Goal: Task Accomplishment & Management: Manage account settings

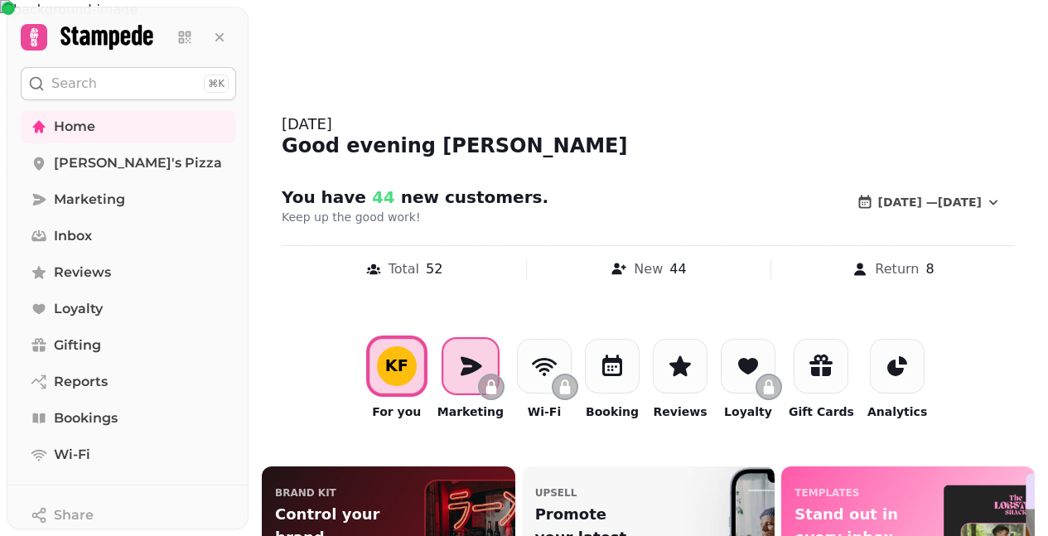
scroll to position [18, 0]
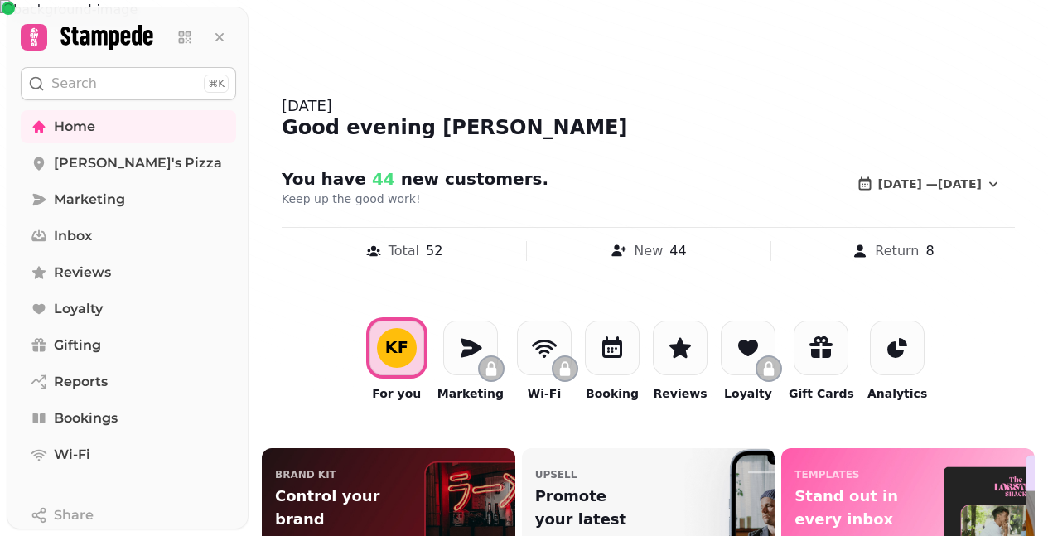
click at [636, 349] on div "KF For you Marketing Wi-Fi Booking Reviews Loyalty Gift Cards Analytics" at bounding box center [648, 361] width 571 height 94
click at [611, 350] on icon at bounding box center [612, 348] width 27 height 27
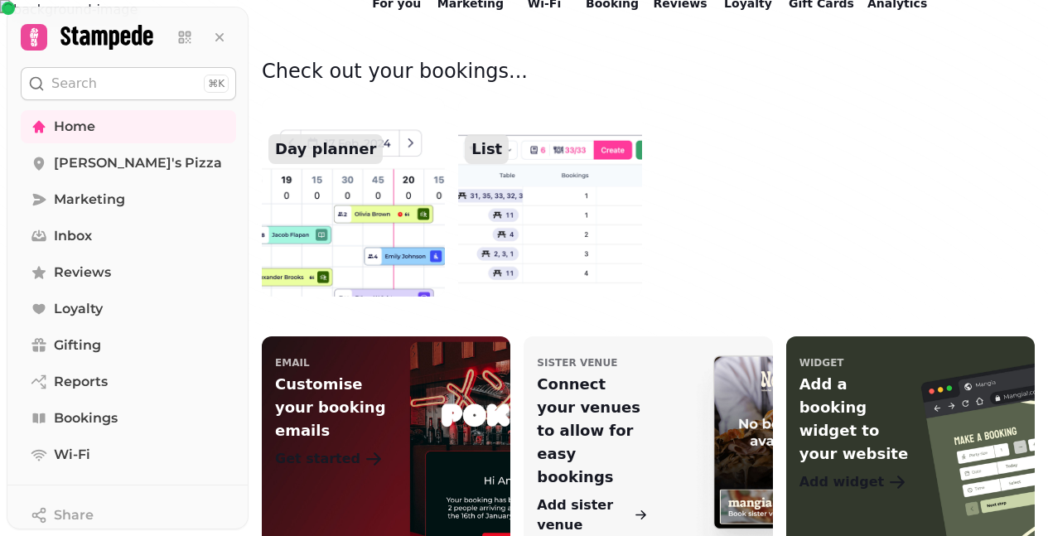
scroll to position [414, 0]
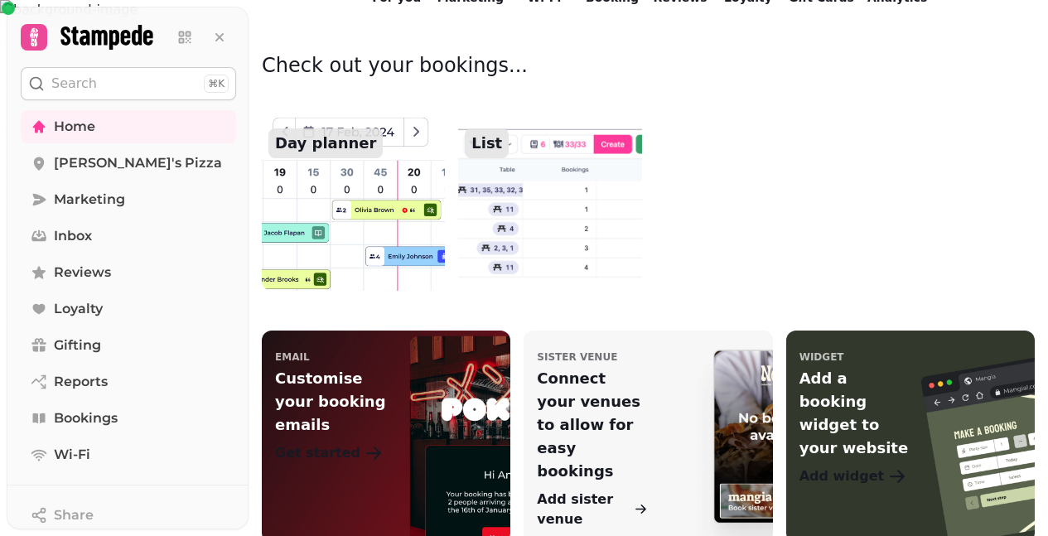
click at [335, 206] on img at bounding box center [353, 191] width 201 height 219
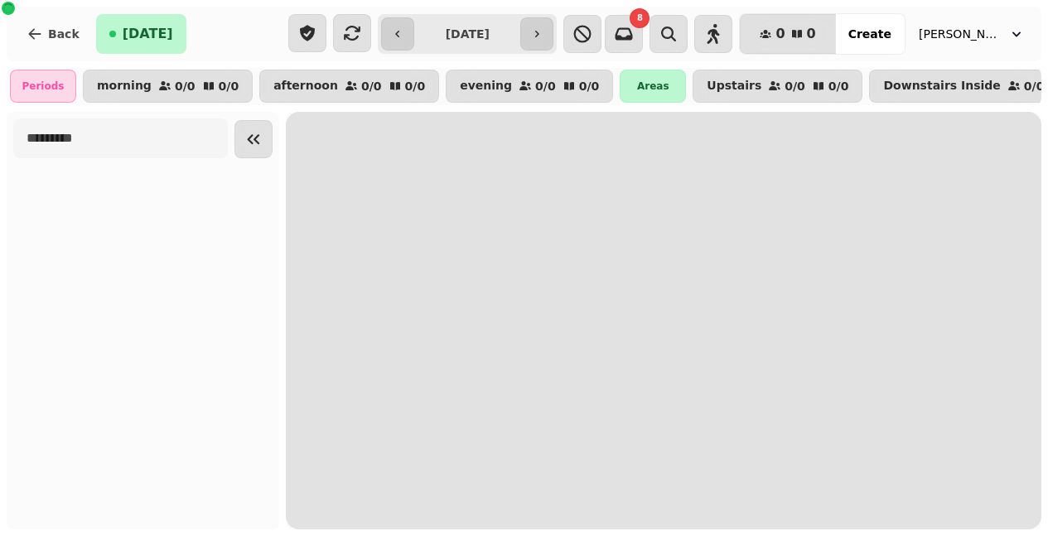
click at [504, 40] on input "**********" at bounding box center [467, 34] width 99 height 27
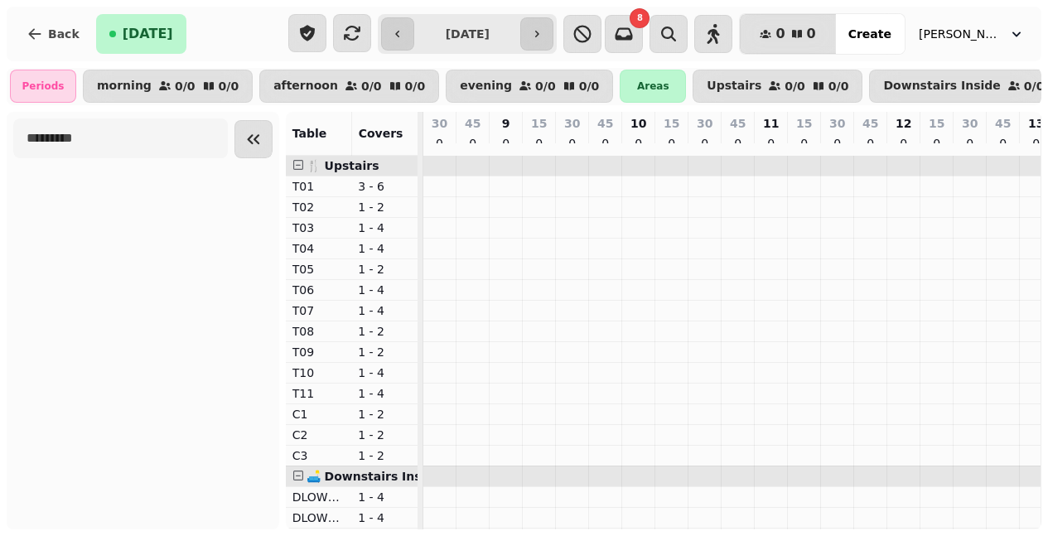
scroll to position [0, 1157]
type input "**********"
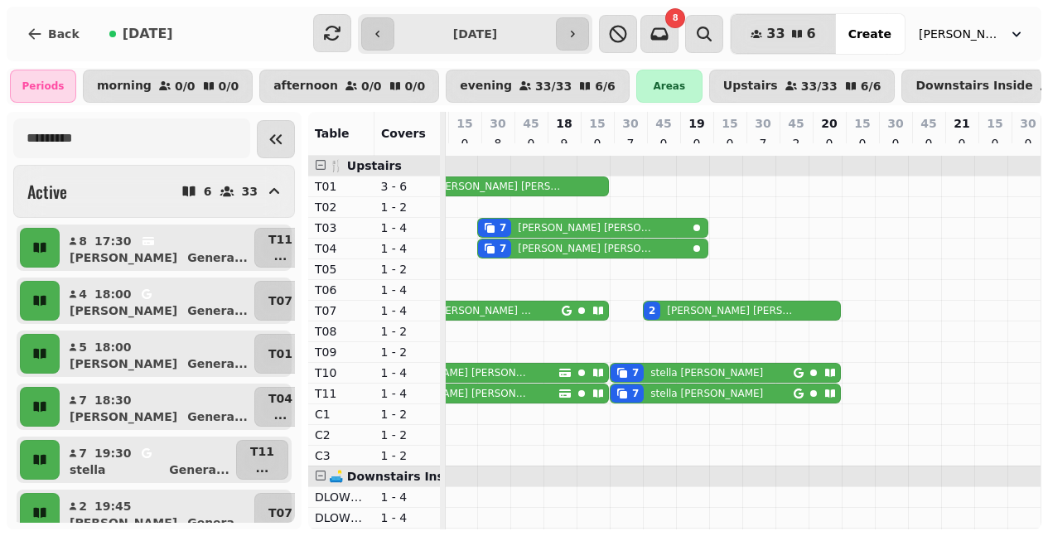
scroll to position [0, 693]
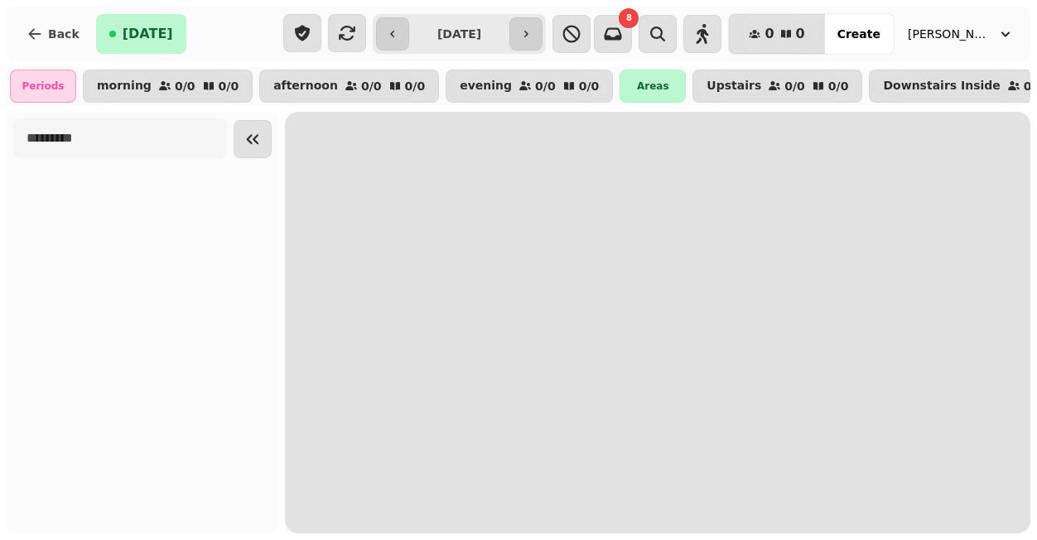
click at [480, 37] on input "**********" at bounding box center [460, 34] width 94 height 27
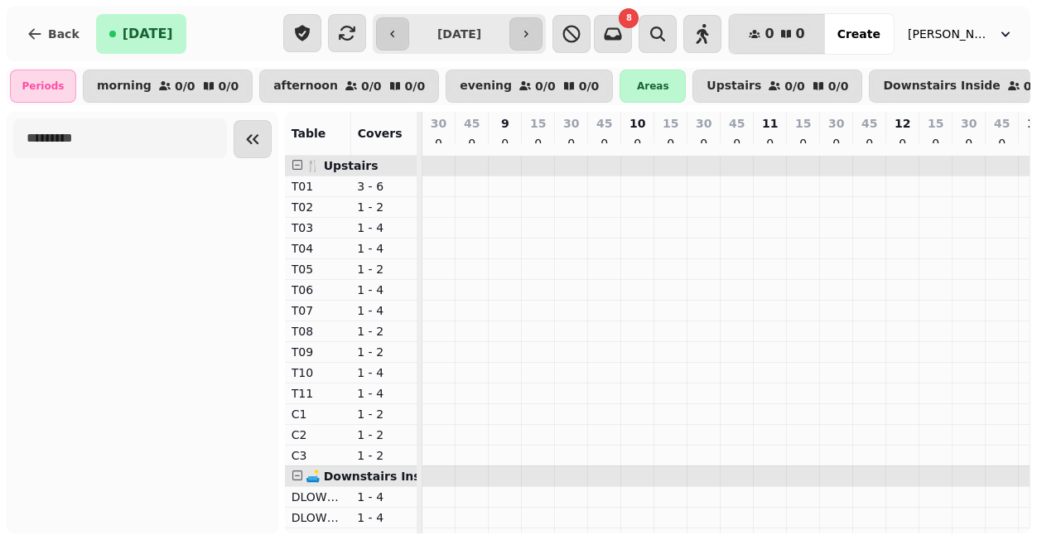
scroll to position [0, 1159]
type input "**********"
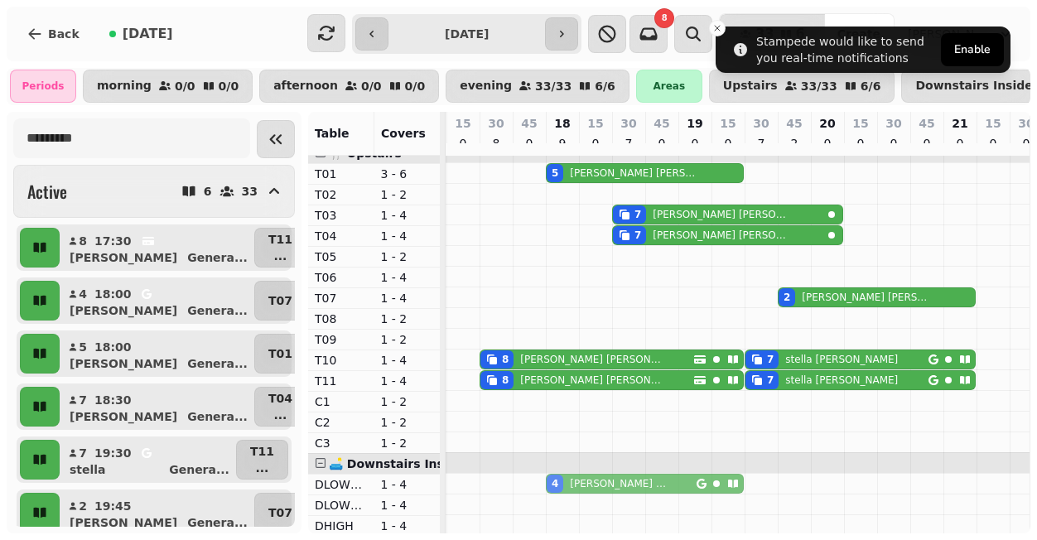
scroll to position [17, 0]
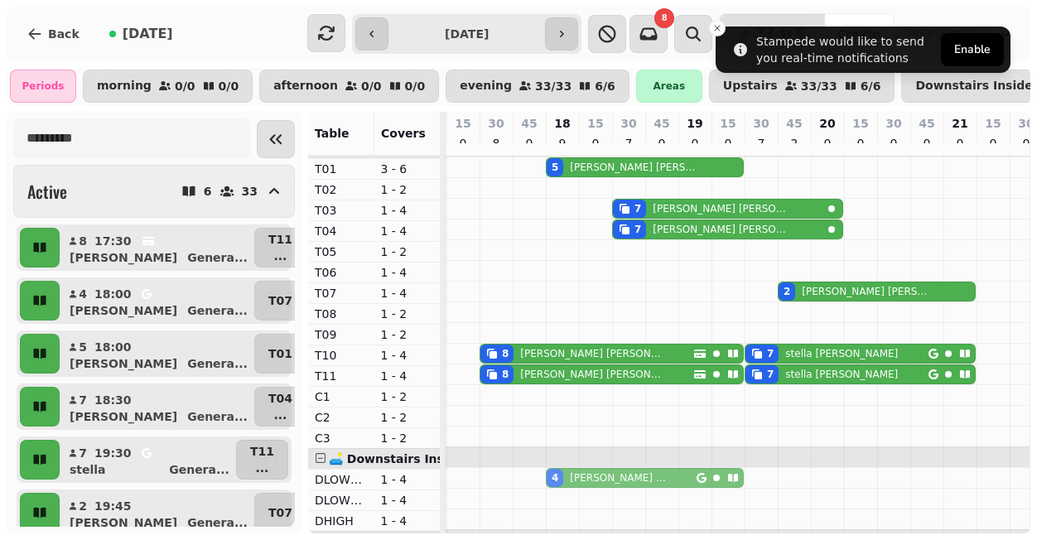
click at [529, 496] on tbody "5 Tom Phipps 7 Kevin Taylor 7 Kevin Taylor 4 Evelyn Adcroft 2 Sue Higgison 8 To…" at bounding box center [463, 447] width 1425 height 621
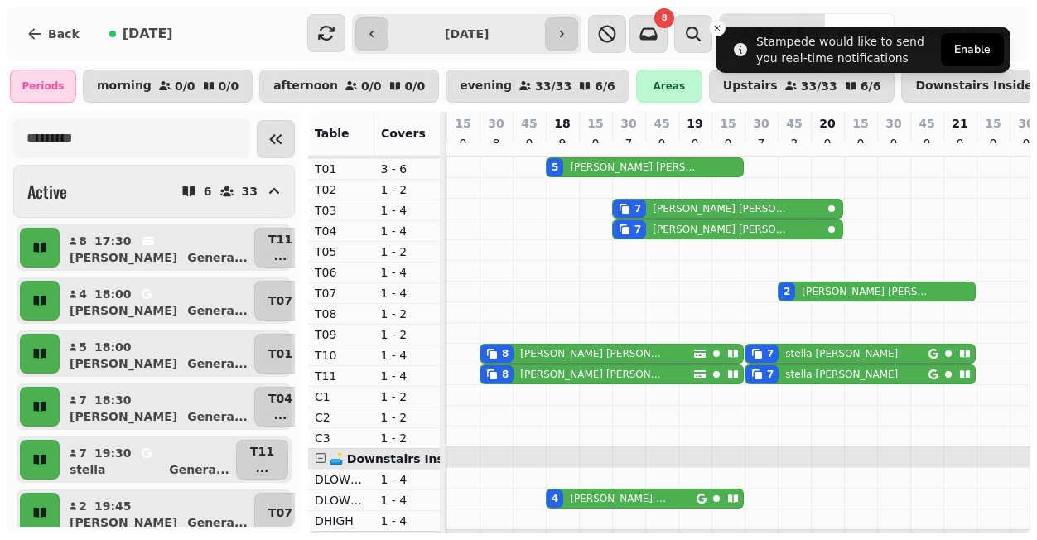
scroll to position [22, 0]
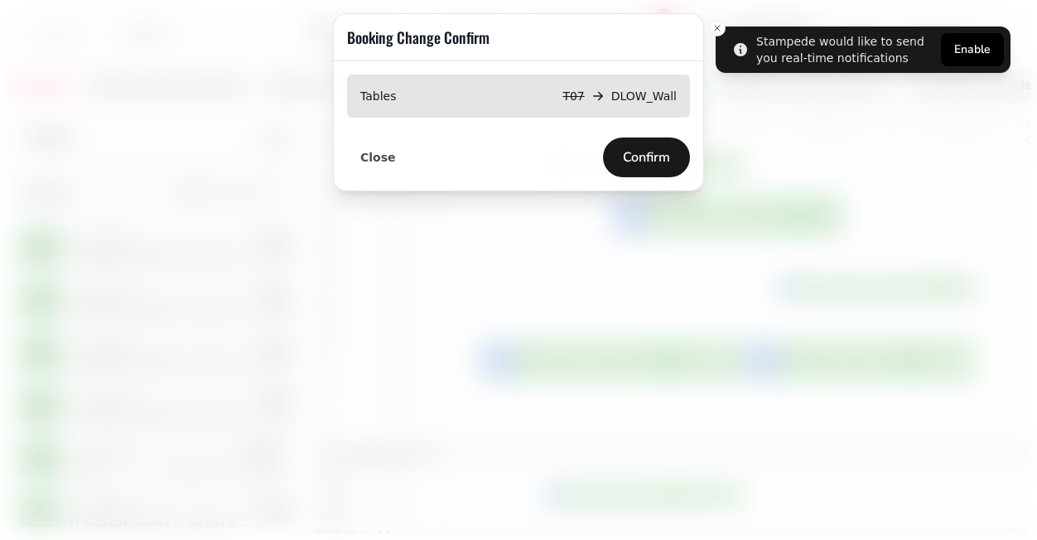
click at [638, 143] on button "Confirm" at bounding box center [646, 158] width 87 height 40
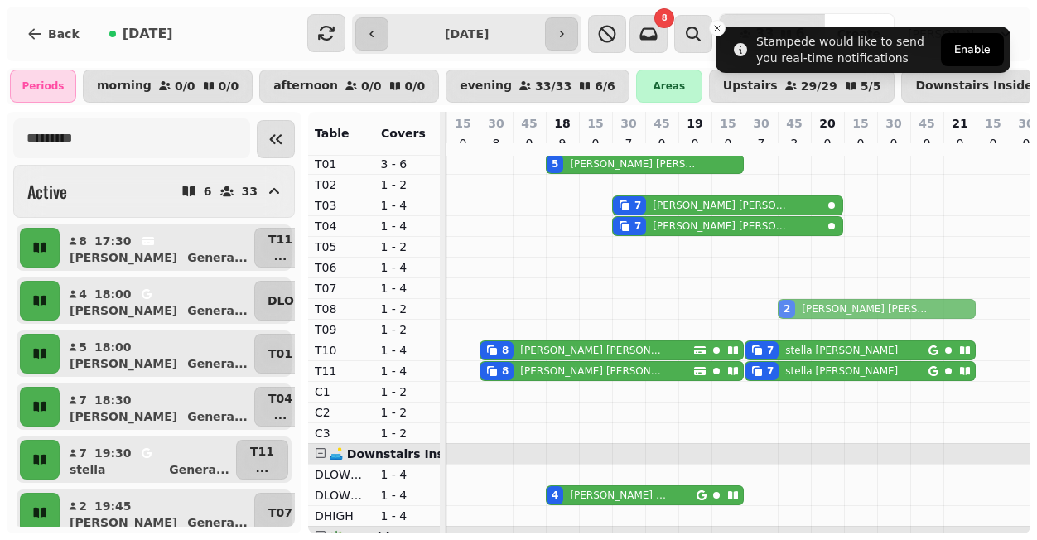
drag, startPoint x: 761, startPoint y: 296, endPoint x: 760, endPoint y: 317, distance: 21.6
click at [760, 317] on tbody "5 Tom Phipps 7 Kevin Taylor 7 Kevin Taylor 2 Sue Higgison 2 Sue Higgison 8 Tom …" at bounding box center [463, 443] width 1425 height 621
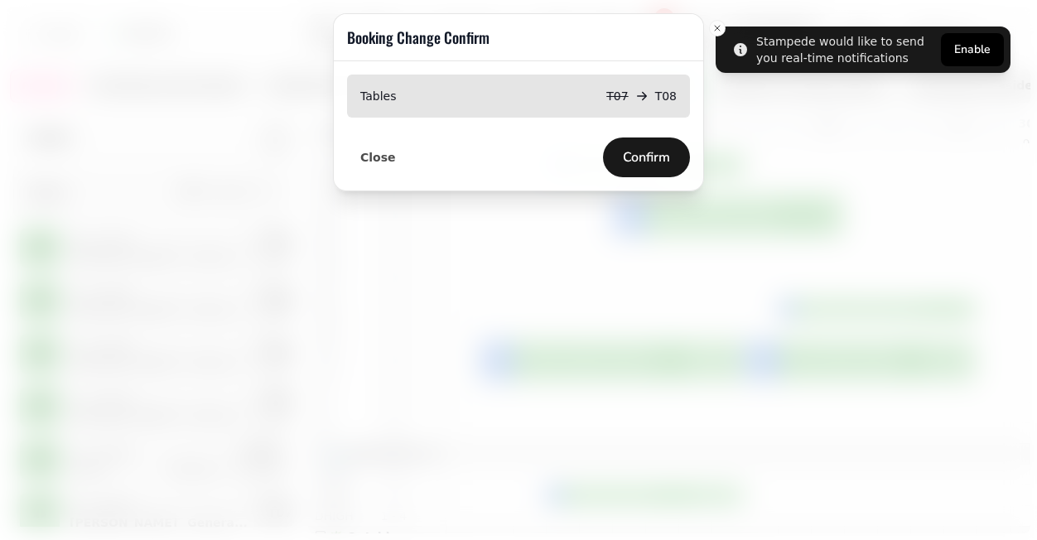
click at [652, 166] on button "Confirm" at bounding box center [646, 158] width 87 height 40
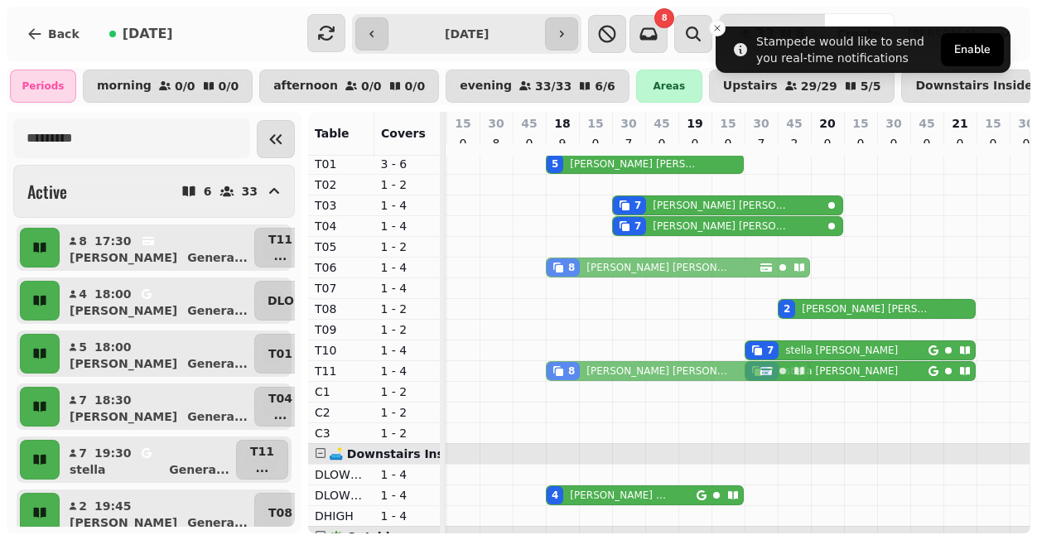
drag, startPoint x: 470, startPoint y: 359, endPoint x: 537, endPoint y: 283, distance: 100.9
click at [537, 281] on tbody "5 Tom Phipps 7 Kevin Taylor 7 Kevin Taylor 8 Tom Phipps 2 Sue Higgison 8 Tom Ph…" at bounding box center [463, 443] width 1425 height 621
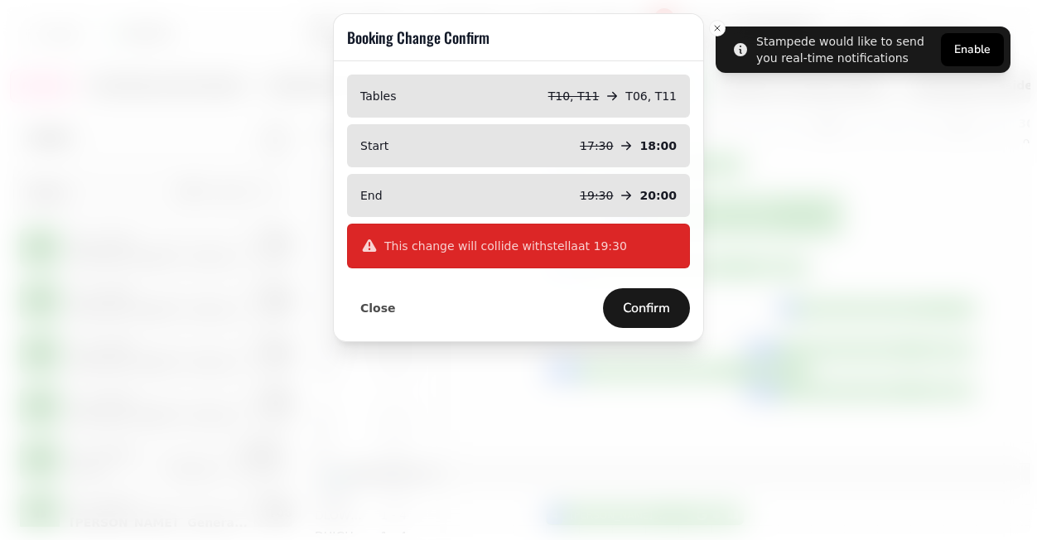
click at [626, 302] on span "Confirm" at bounding box center [646, 308] width 47 height 13
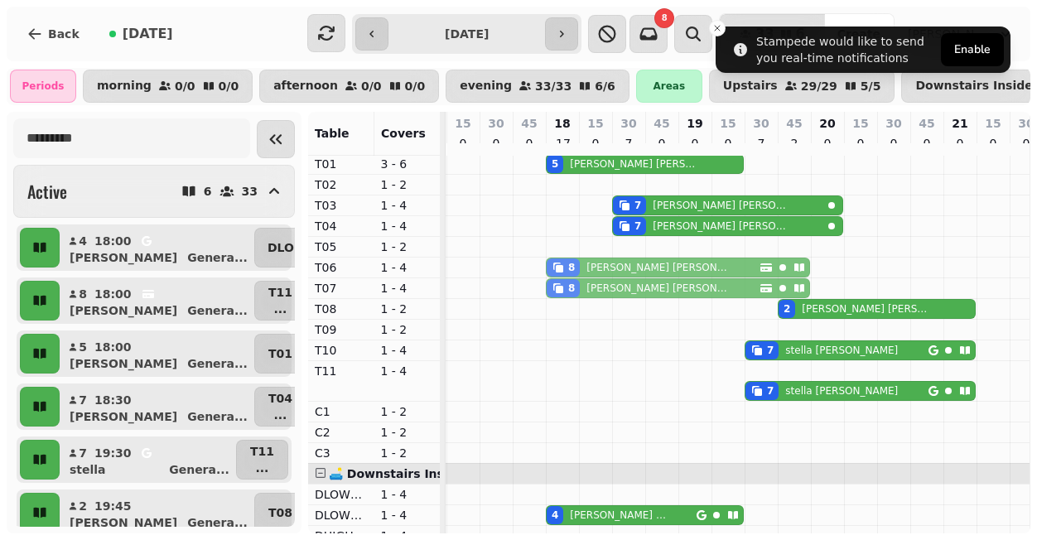
drag, startPoint x: 539, startPoint y: 355, endPoint x: 539, endPoint y: 299, distance: 55.5
click at [539, 299] on tbody "5 Tom Phipps 7 Kevin Taylor 7 Kevin Taylor 8 Tom Phipps 8 Tom Phipps 8 Tom Phip…" at bounding box center [463, 453] width 1425 height 640
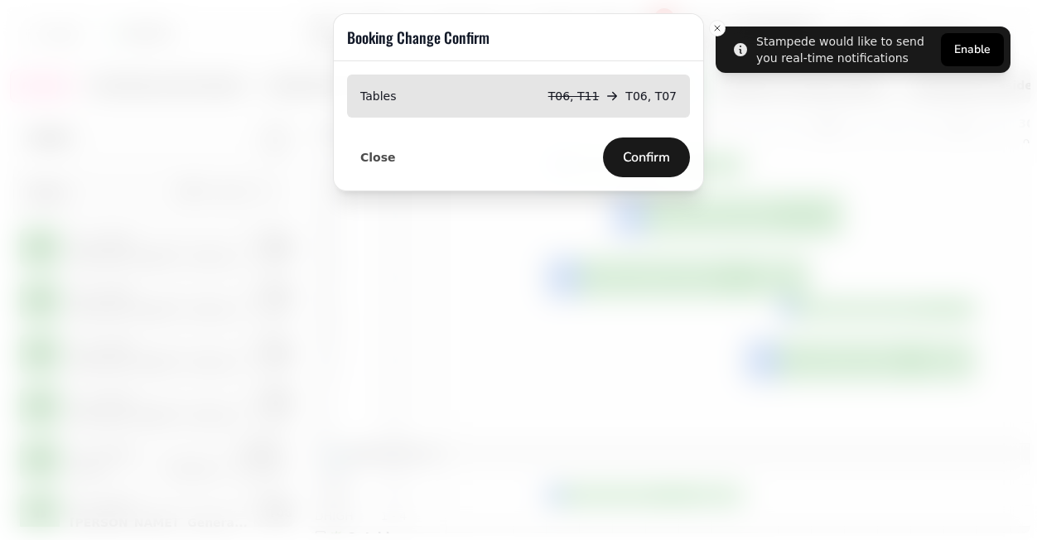
click at [640, 167] on button "Confirm" at bounding box center [646, 158] width 87 height 40
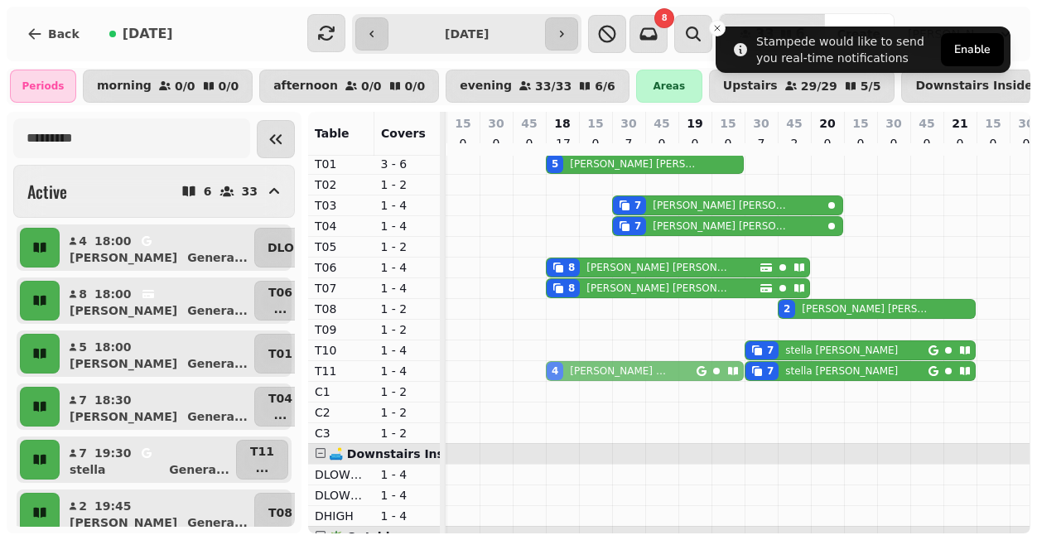
drag, startPoint x: 530, startPoint y: 500, endPoint x: 543, endPoint y: 377, distance: 123.3
click at [542, 379] on tbody "5 Tom Phipps 7 Kevin Taylor 7 Kevin Taylor 8 Tom Phipps 8 Tom Phipps 2 Sue Higg…" at bounding box center [463, 443] width 1425 height 621
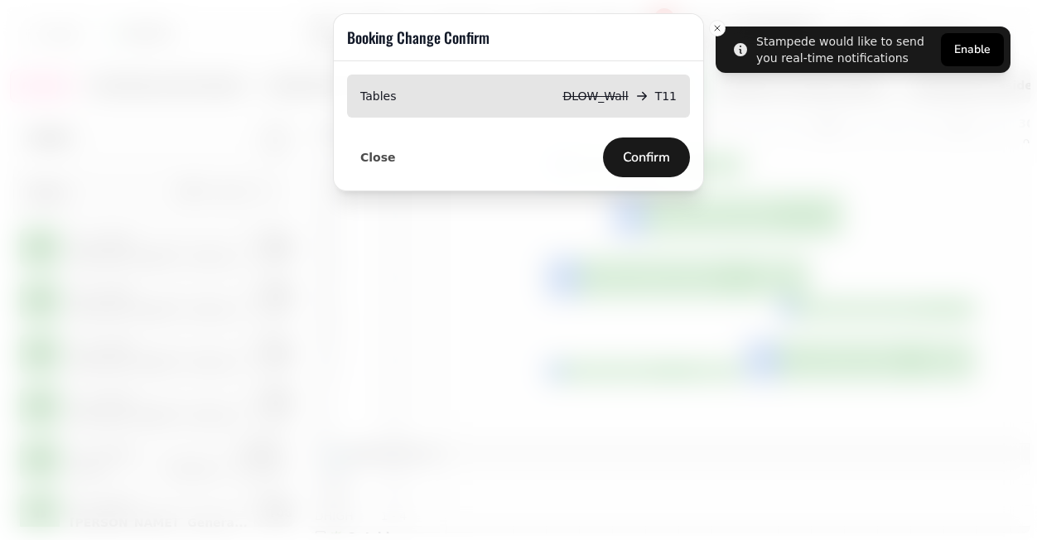
click at [635, 155] on span "Confirm" at bounding box center [646, 157] width 47 height 13
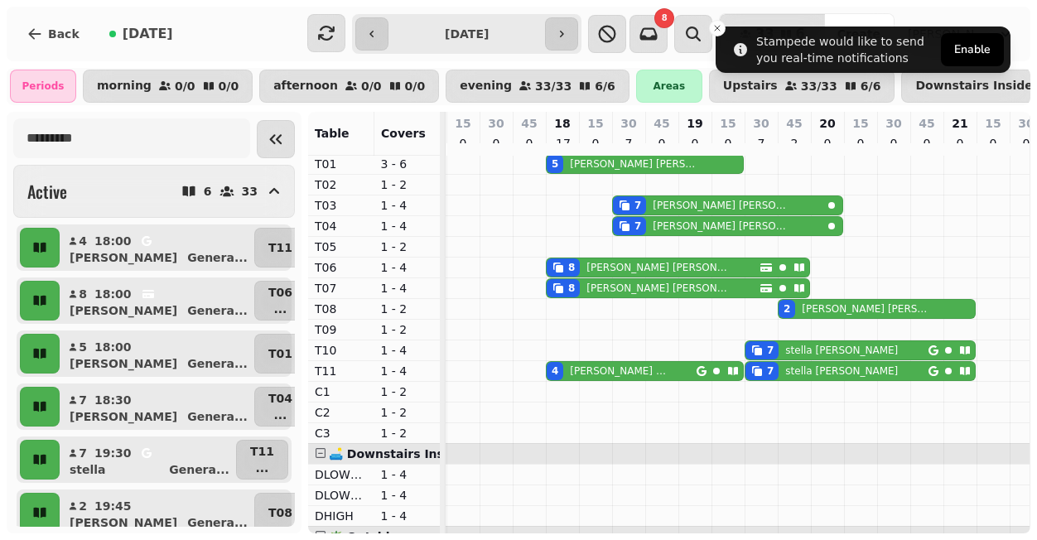
click at [573, 171] on p "Tom Phipps" at bounding box center [634, 163] width 128 height 13
select select "**********"
select select "*"
select select "****"
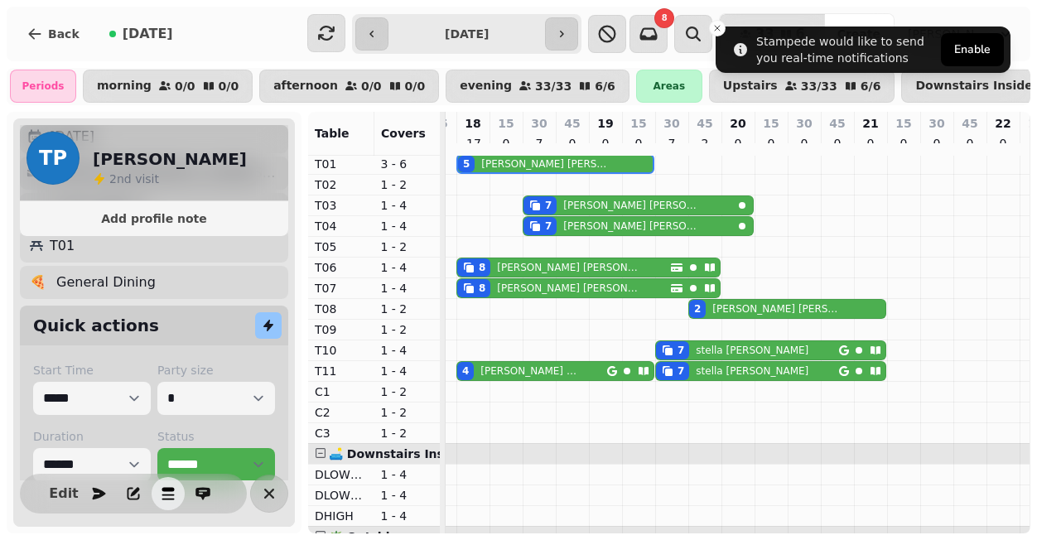
scroll to position [242, 0]
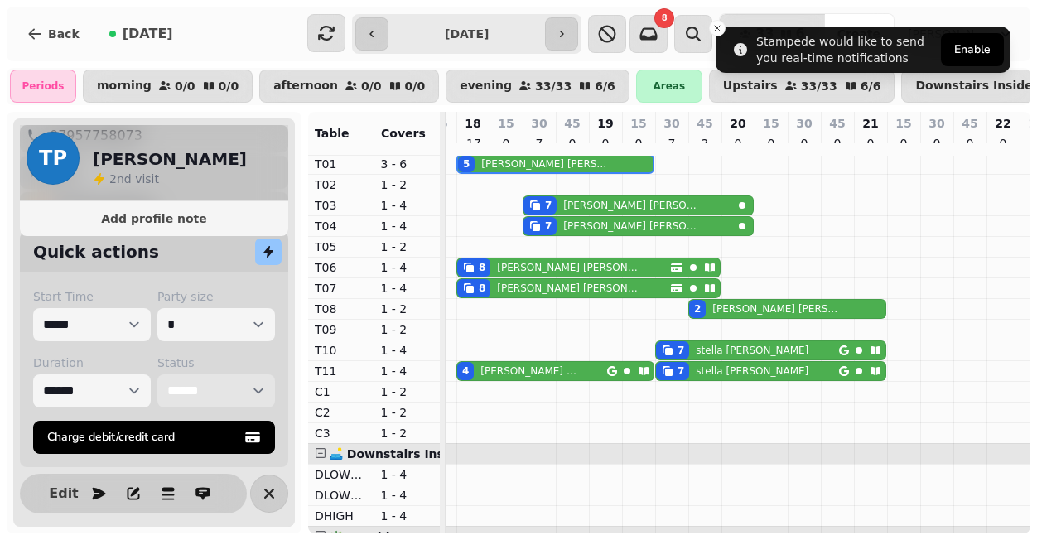
click at [186, 385] on select "**********" at bounding box center [216, 391] width 118 height 33
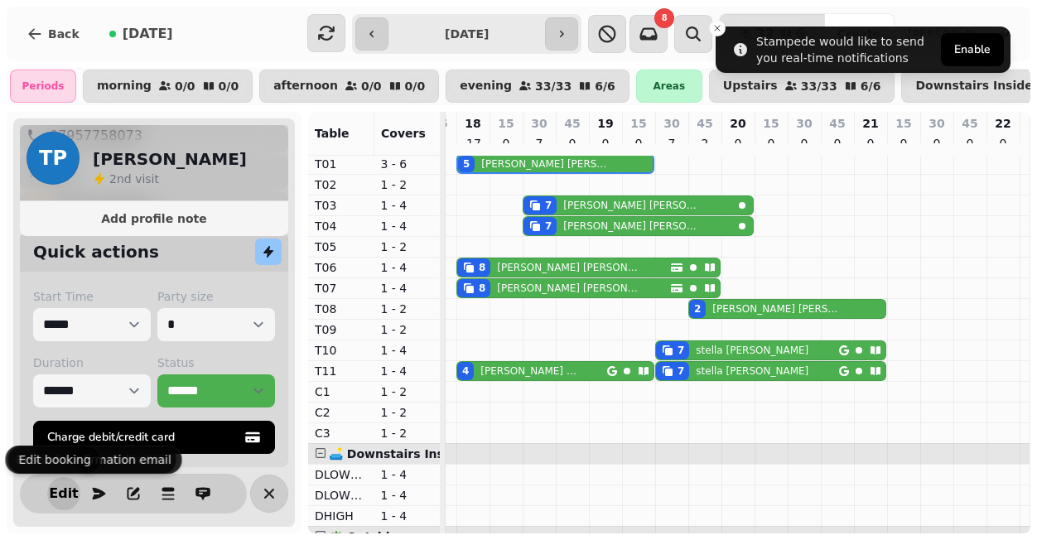
click at [58, 492] on span "Edit" at bounding box center [64, 493] width 20 height 13
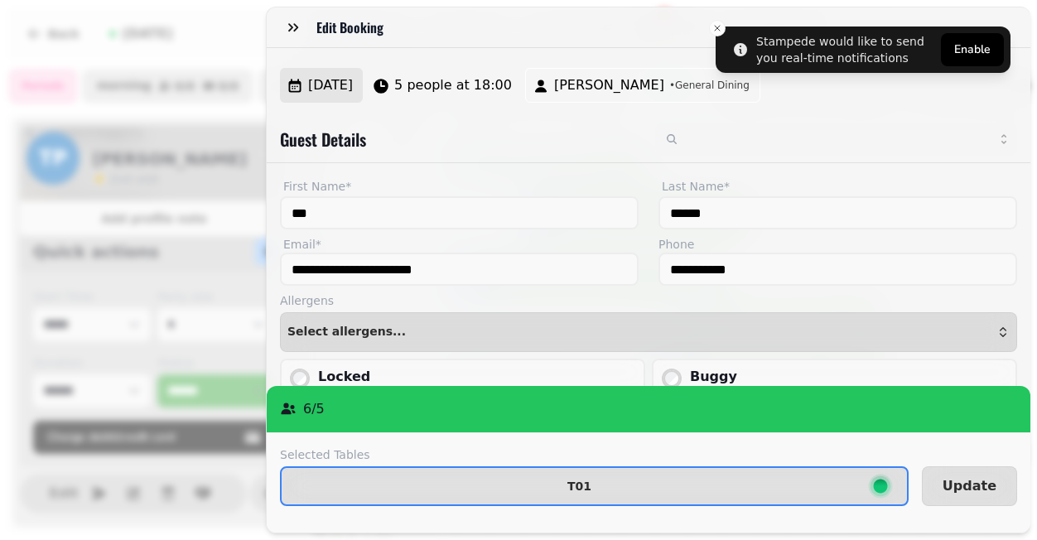
scroll to position [229, 0]
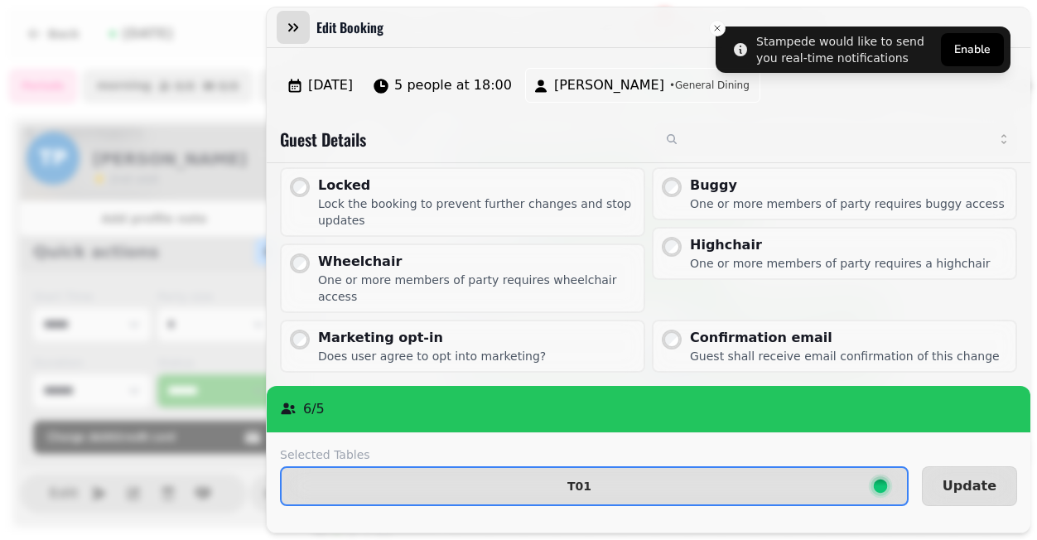
click at [293, 26] on icon "button" at bounding box center [293, 27] width 17 height 17
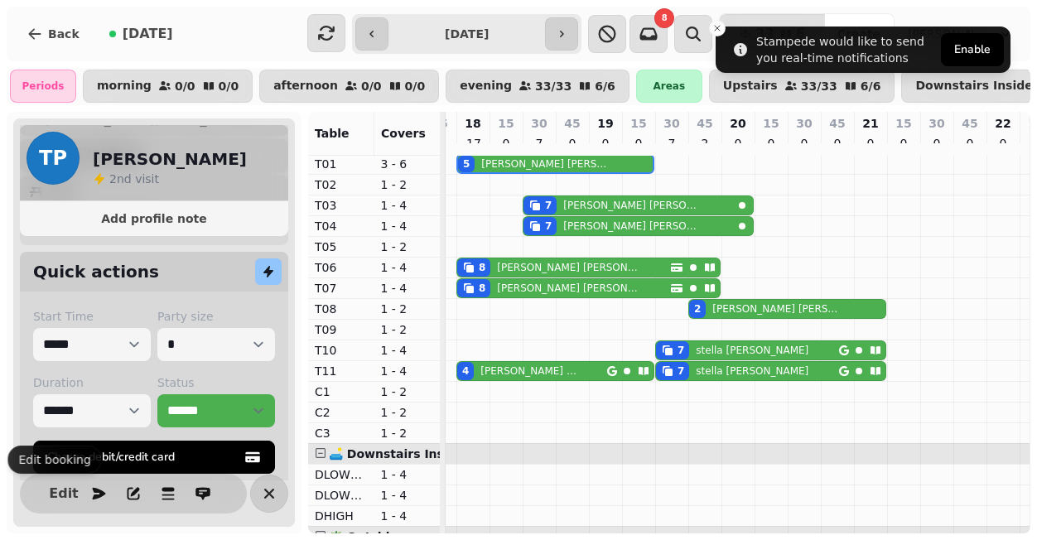
scroll to position [242, 0]
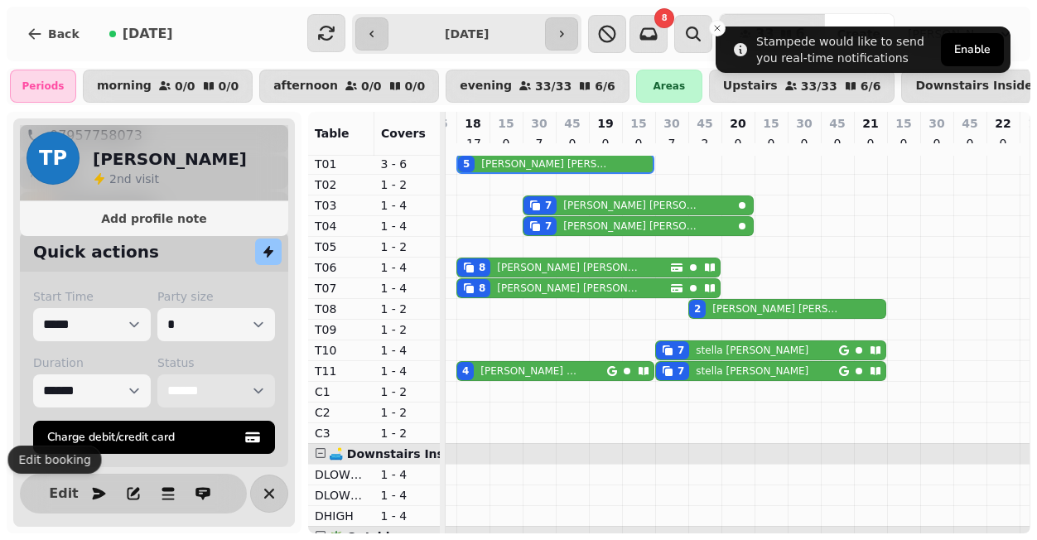
click at [220, 391] on select "**********" at bounding box center [216, 391] width 118 height 33
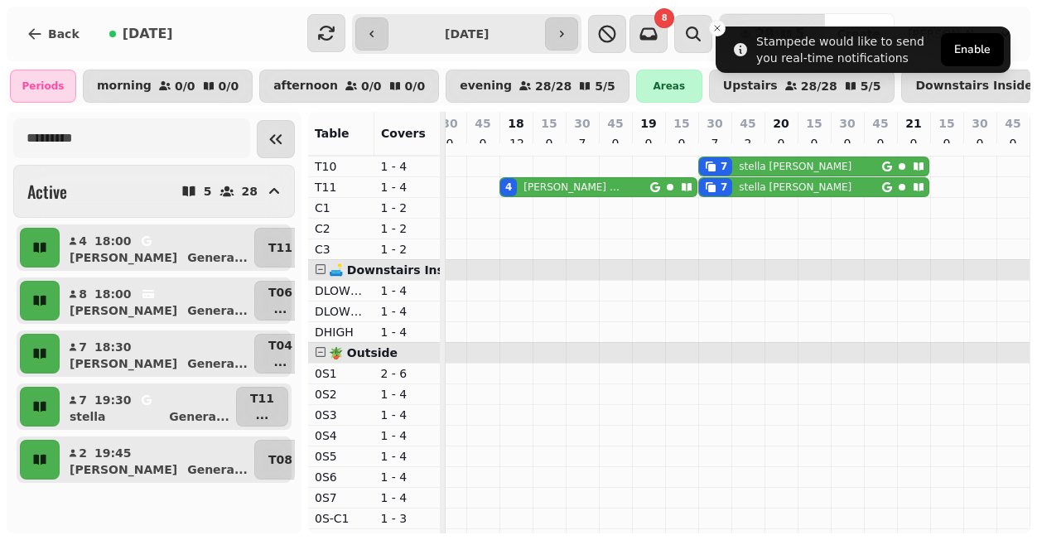
scroll to position [0, 652]
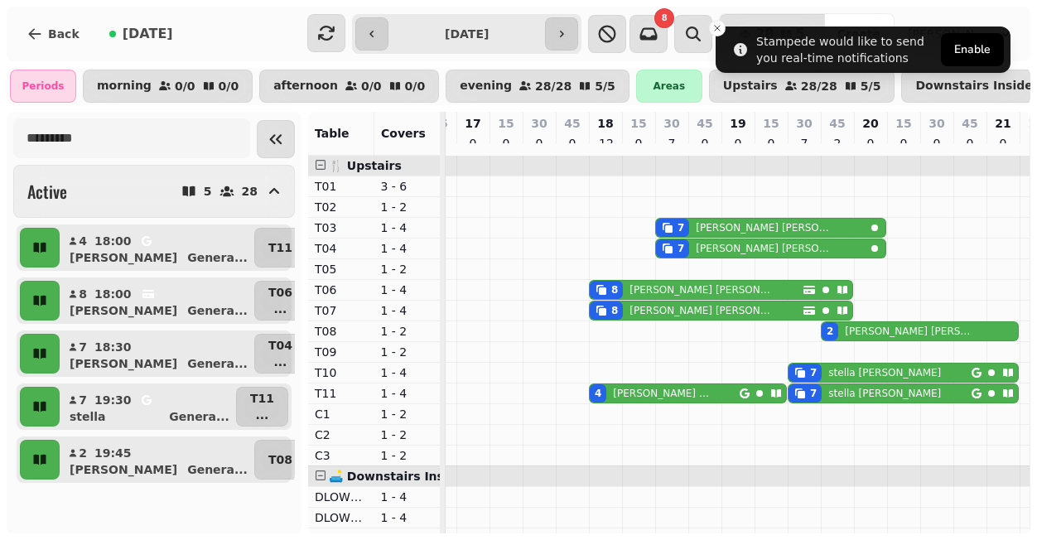
click at [464, 33] on input "**********" at bounding box center [467, 34] width 150 height 27
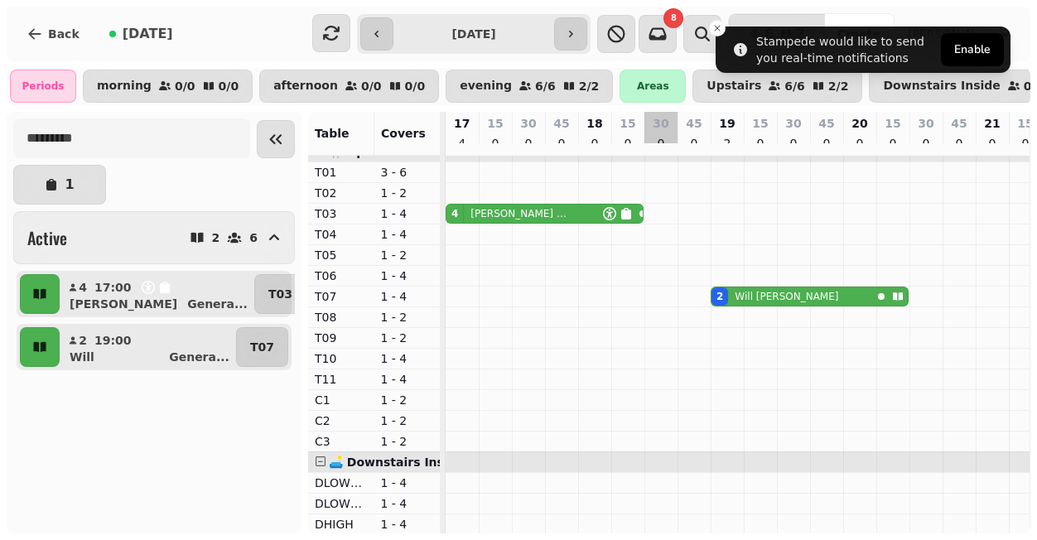
scroll to position [0, 0]
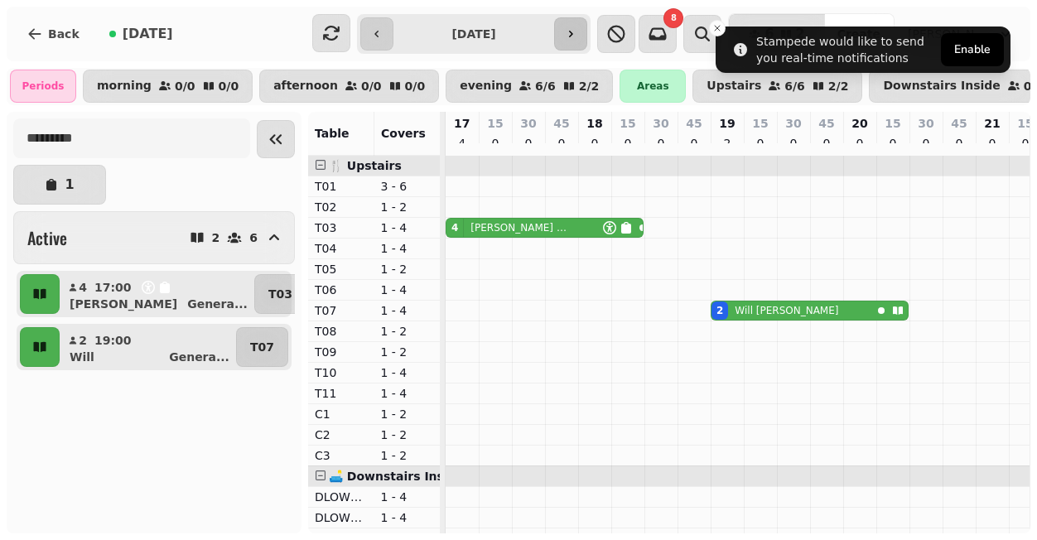
click at [577, 35] on icon "button" at bounding box center [570, 33] width 13 height 13
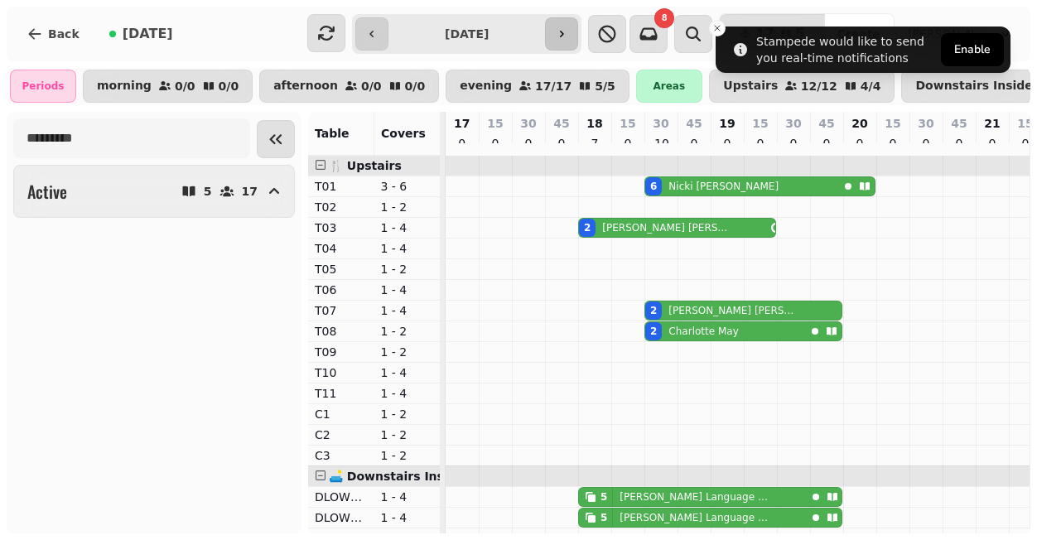
scroll to position [0, 33]
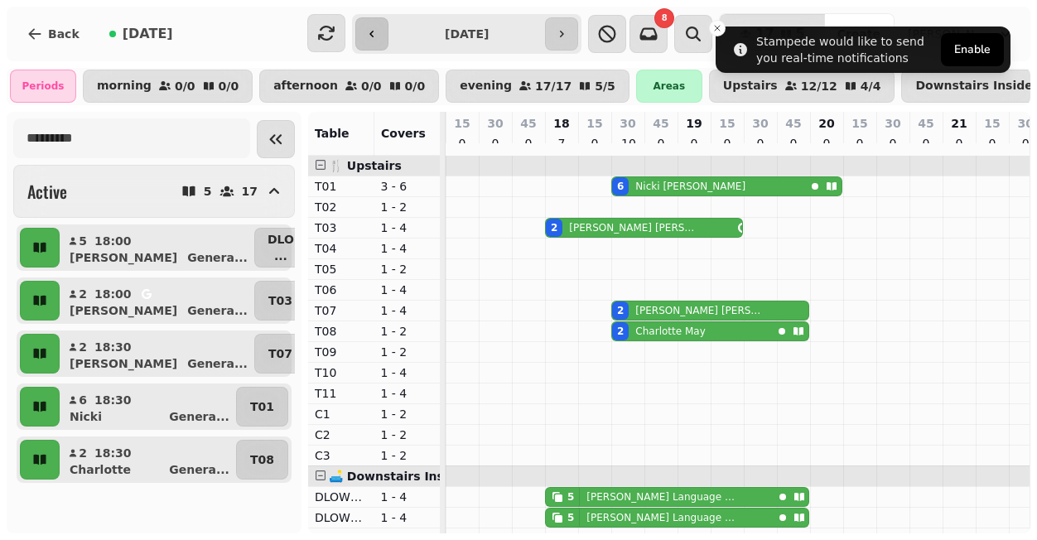
click at [389, 45] on button "button" at bounding box center [371, 33] width 33 height 33
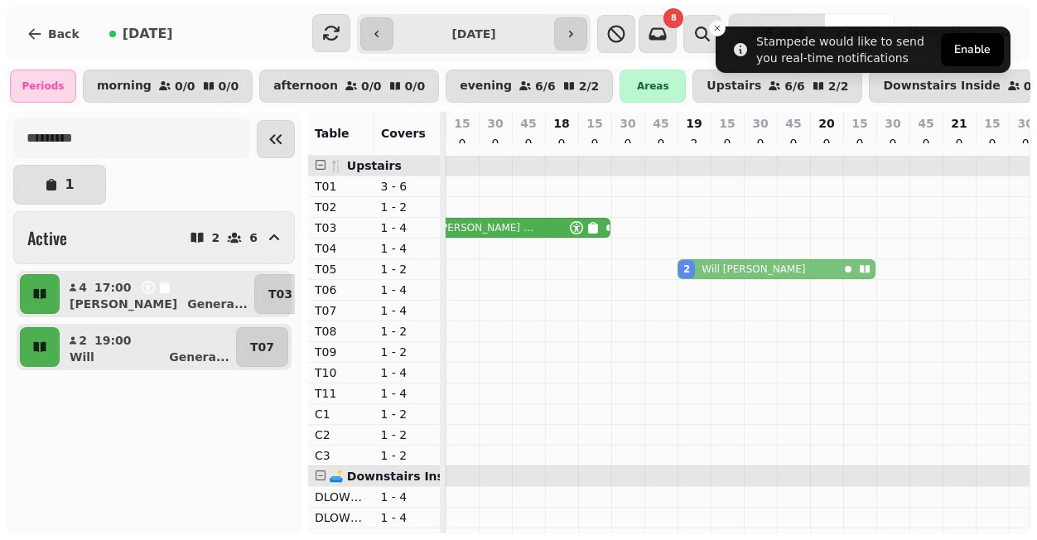
drag, startPoint x: 661, startPoint y: 317, endPoint x: 663, endPoint y: 285, distance: 32.4
click at [663, 278] on tbody "4 Simon Gardener 2 Will Clarke 2 Will Clarke" at bounding box center [728, 466] width 630 height 621
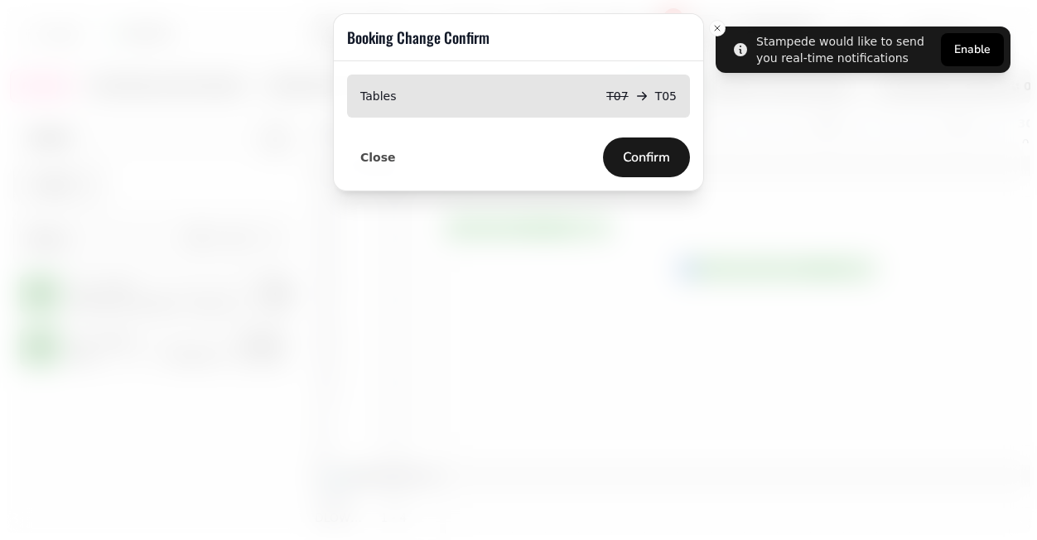
click at [623, 141] on button "Confirm" at bounding box center [646, 158] width 87 height 40
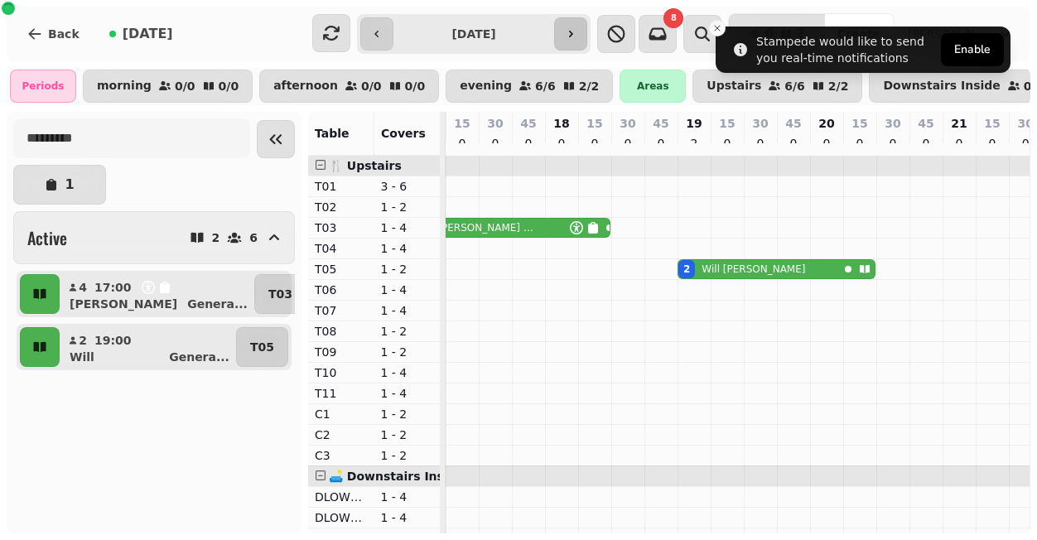
click at [575, 33] on button "button" at bounding box center [570, 33] width 33 height 33
type input "**********"
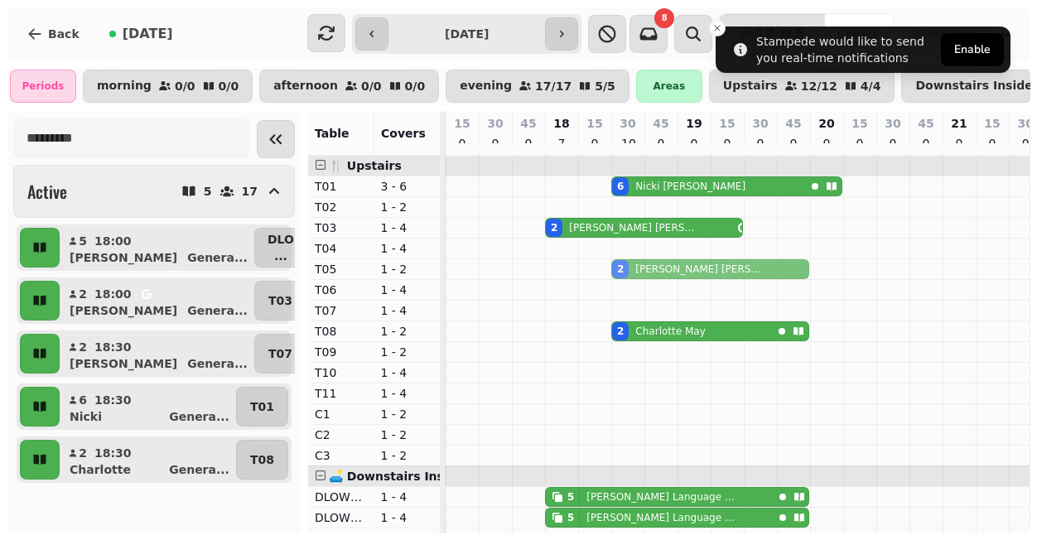
drag, startPoint x: 594, startPoint y: 319, endPoint x: 595, endPoint y: 281, distance: 38.1
click at [595, 281] on tbody "6 Nicki Stanton 2 Paul Martin 2 Kerry Boucher 2 Kerry Boucher 2 Charlotte May 5…" at bounding box center [728, 466] width 630 height 621
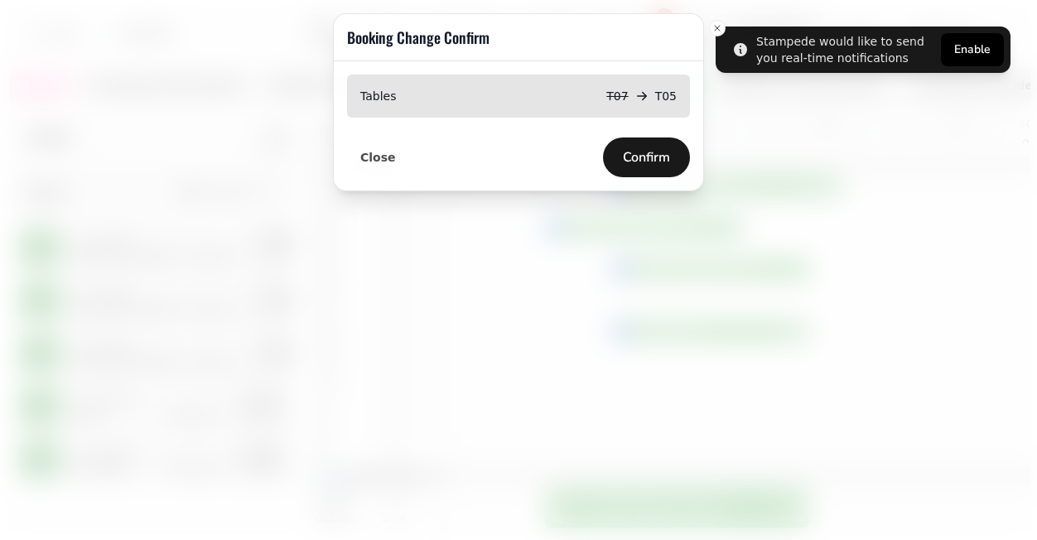
click at [618, 172] on button "Confirm" at bounding box center [646, 158] width 87 height 40
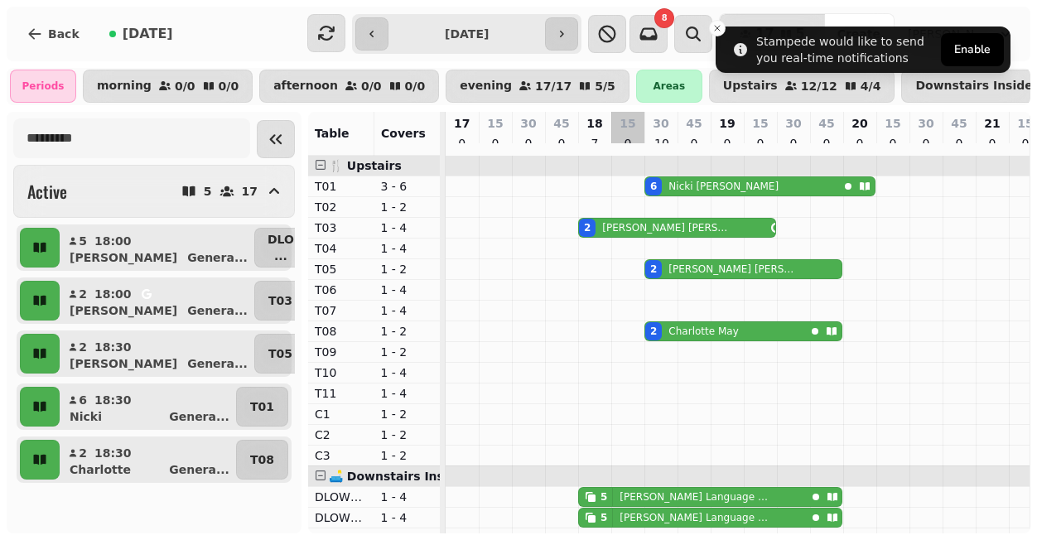
scroll to position [1, 0]
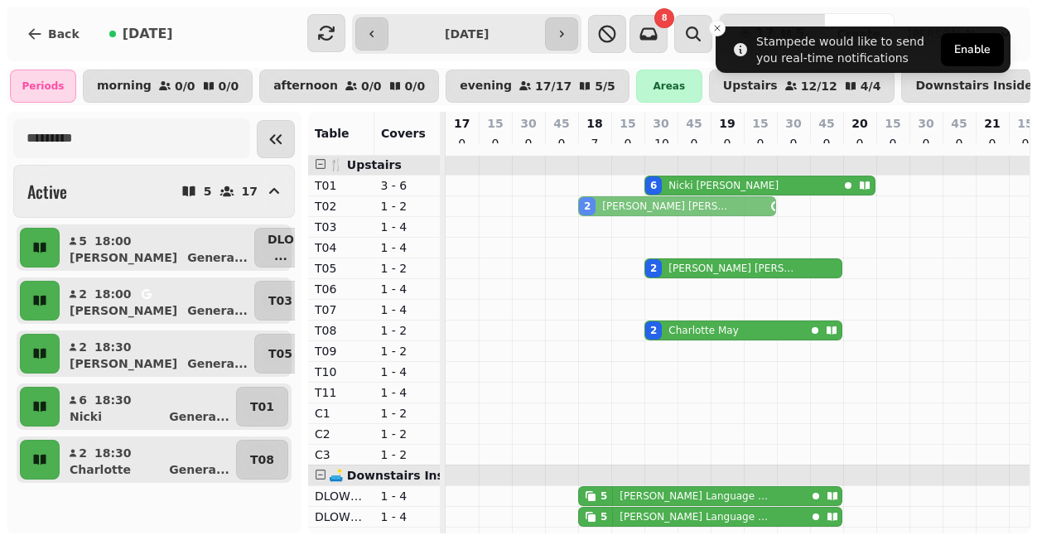
drag, startPoint x: 565, startPoint y: 236, endPoint x: 565, endPoint y: 219, distance: 17.4
click at [565, 219] on tbody "6 Nicki Stanton 2 Paul Martin 2 Paul Martin 2 Kerry Boucher 2 Charlotte May 5 D…" at bounding box center [761, 465] width 630 height 621
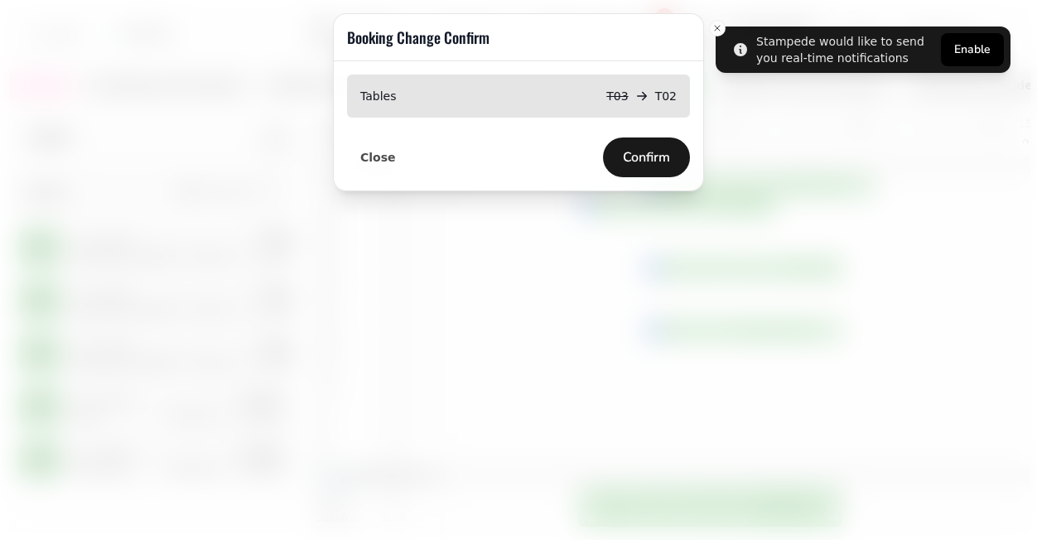
click at [642, 167] on button "Confirm" at bounding box center [646, 158] width 87 height 40
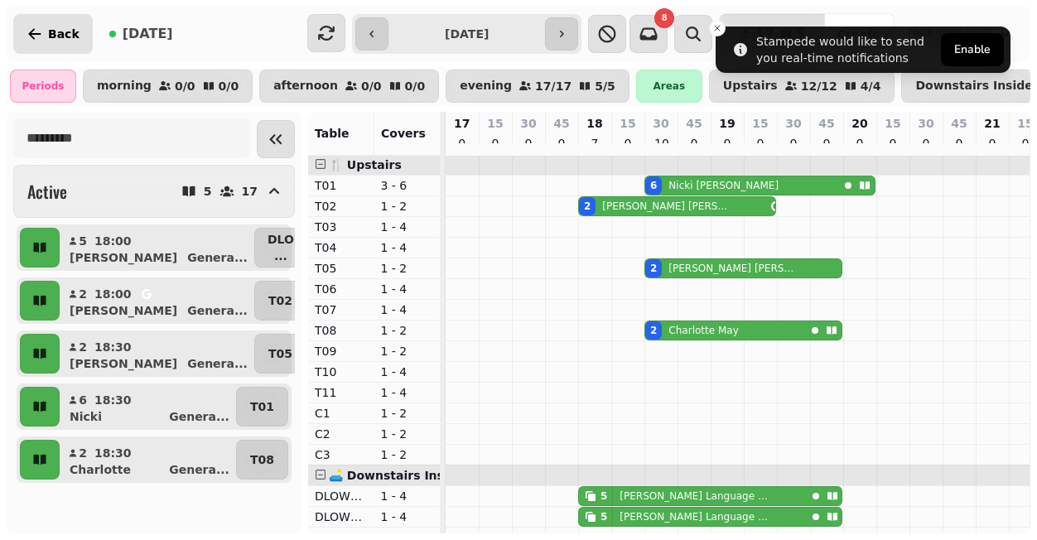
click at [44, 23] on button "Back" at bounding box center [53, 34] width 80 height 40
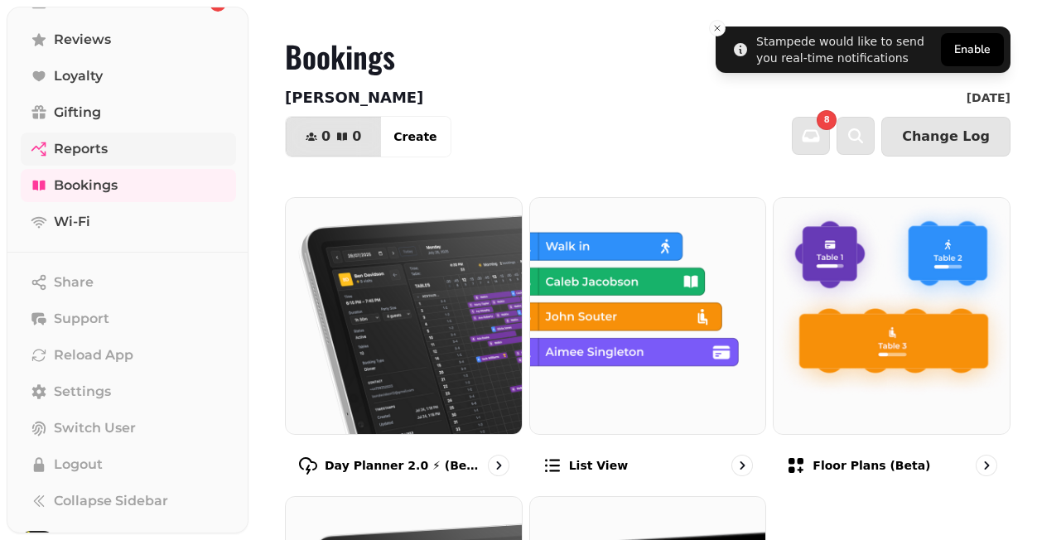
scroll to position [255, 0]
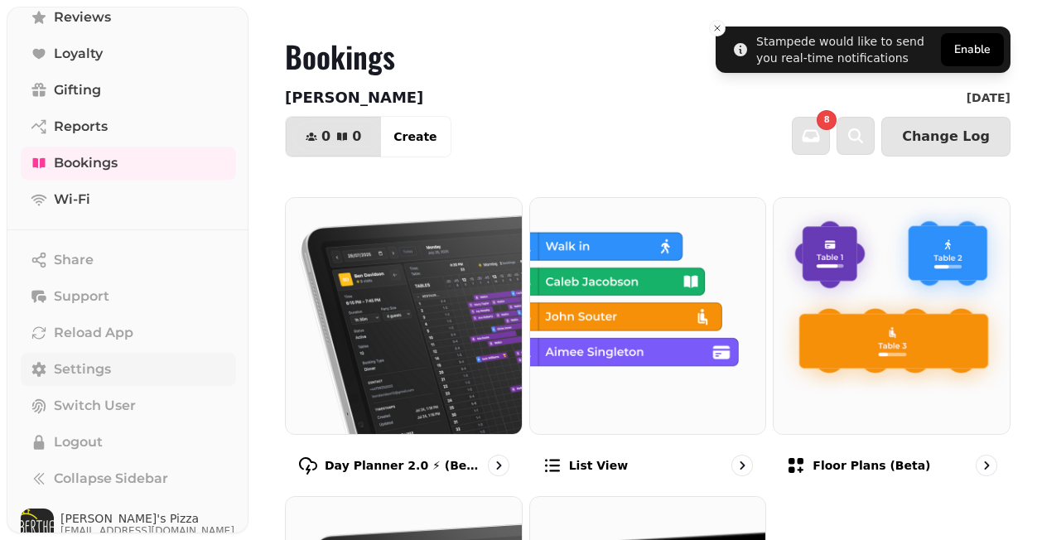
click at [82, 360] on span "Settings" at bounding box center [82, 370] width 57 height 20
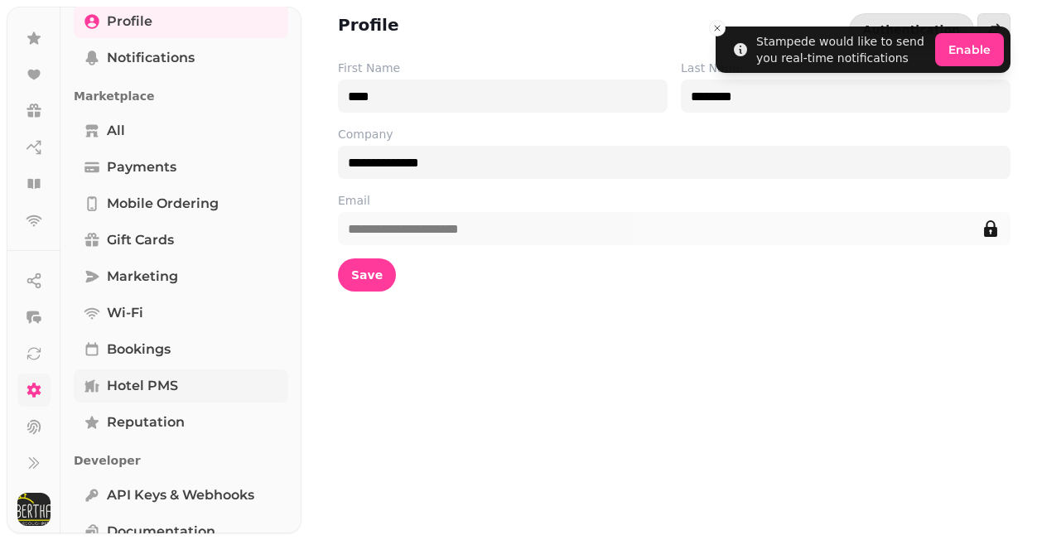
scroll to position [453, 0]
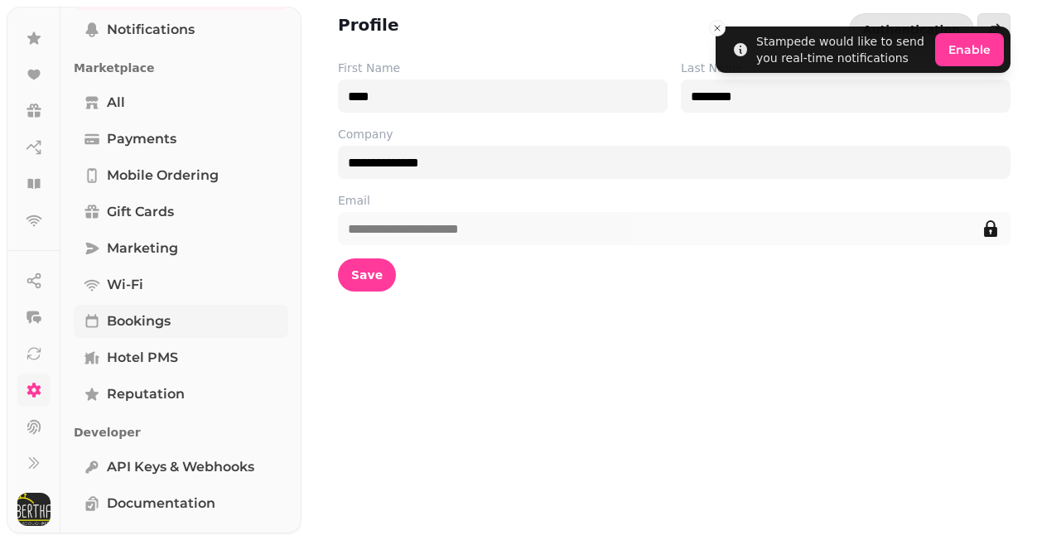
click at [136, 312] on span "Bookings" at bounding box center [139, 322] width 64 height 20
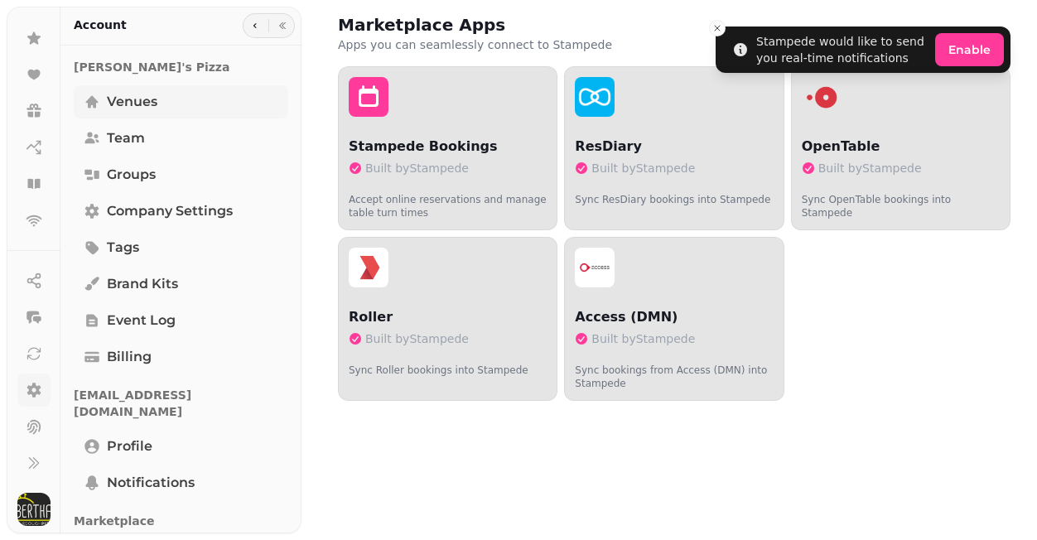
click at [126, 106] on span "Venues" at bounding box center [132, 102] width 51 height 20
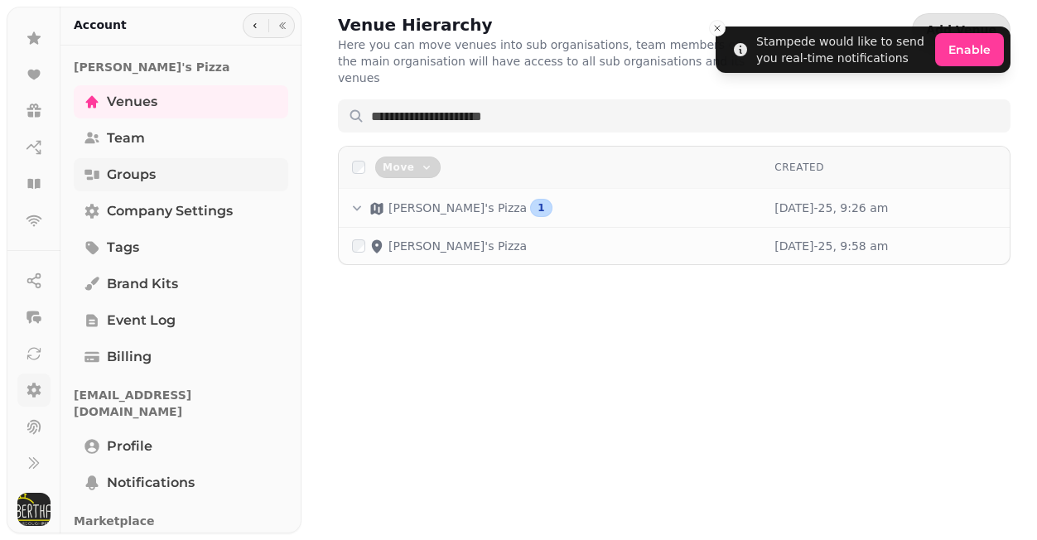
click at [138, 174] on span "Groups" at bounding box center [131, 175] width 49 height 20
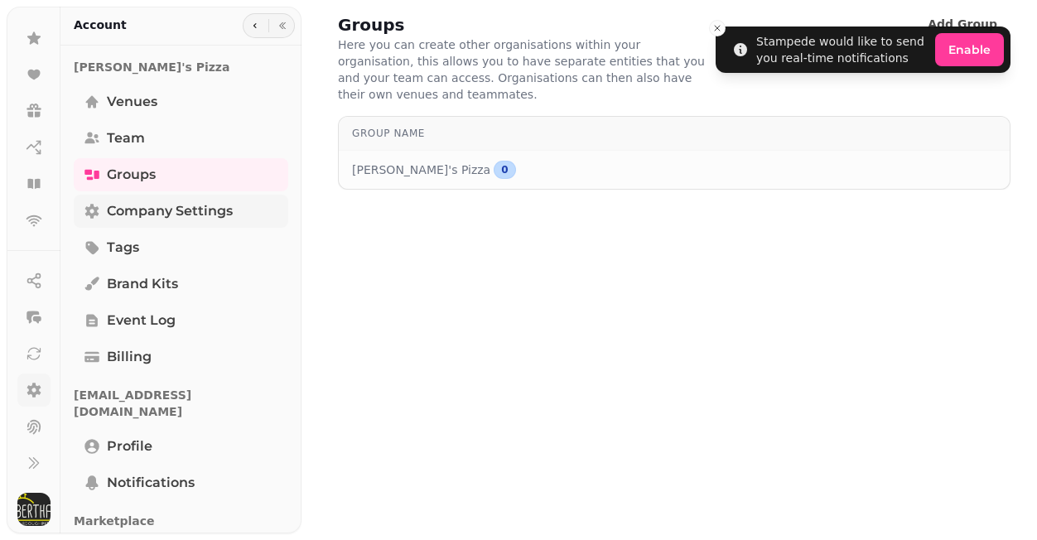
click at [143, 205] on span "Company settings" at bounding box center [170, 211] width 126 height 20
select select "**********"
